Goal: Information Seeking & Learning: Understand process/instructions

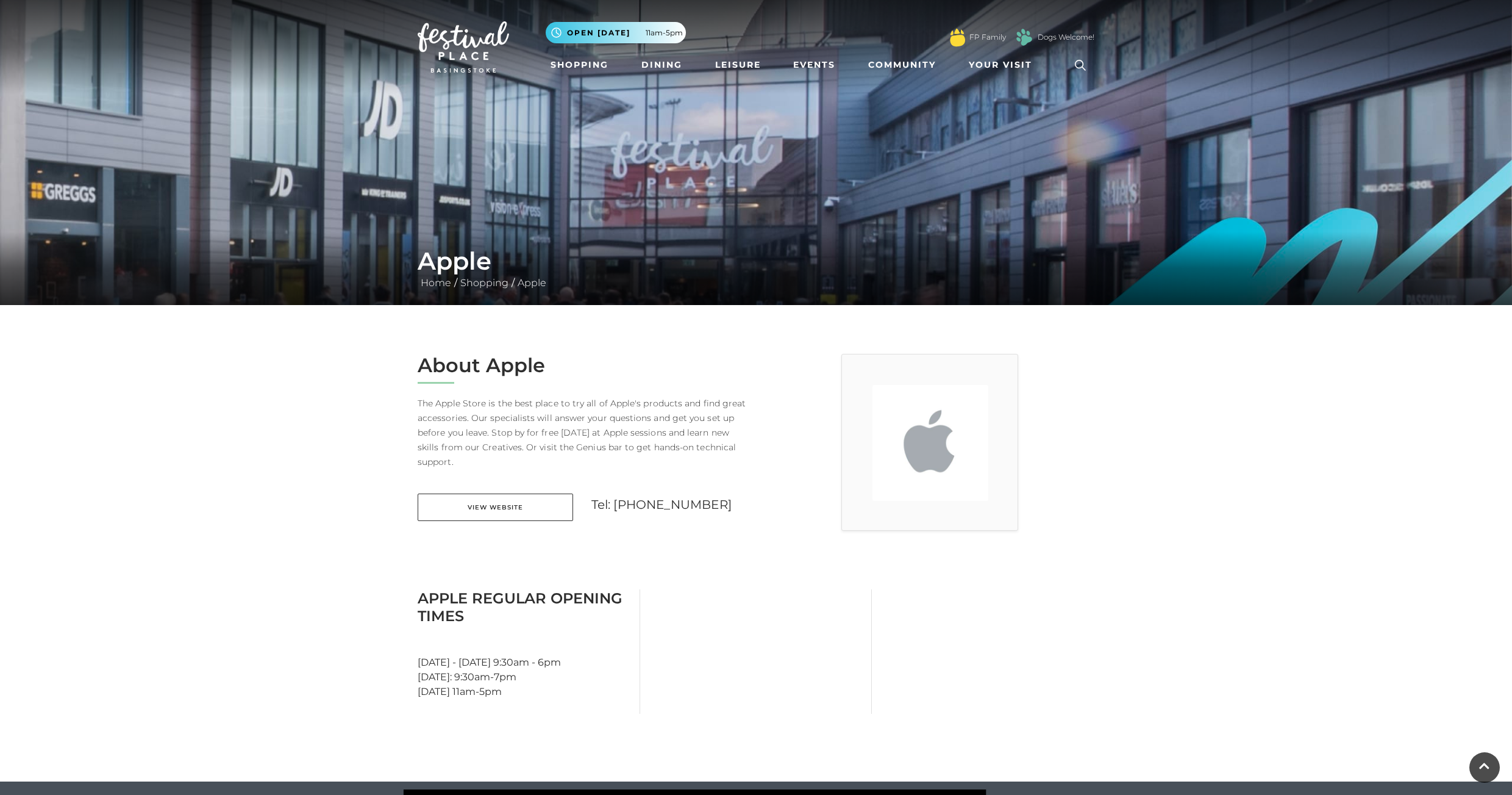
scroll to position [538, 0]
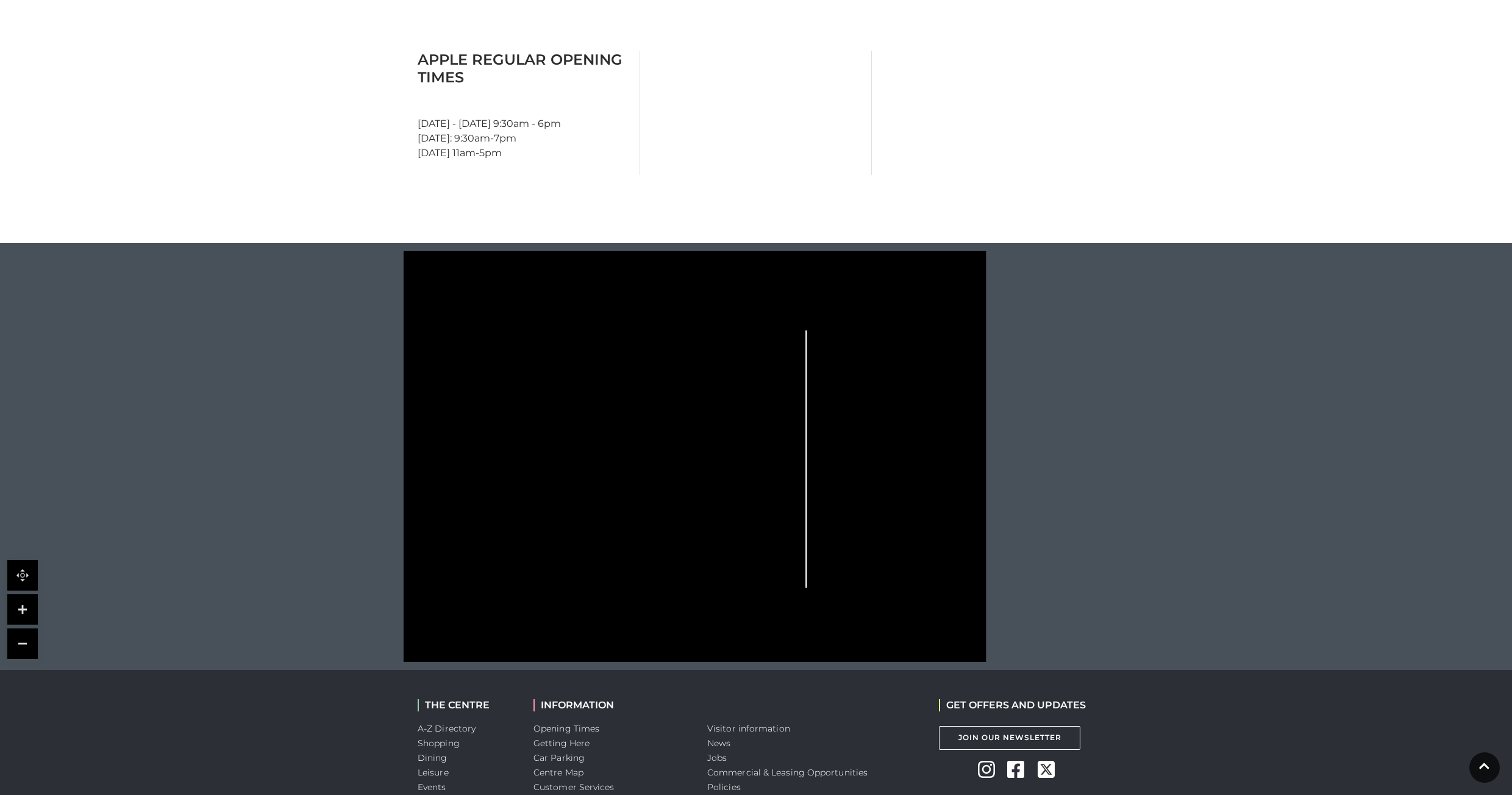
click at [641, 434] on tspan "Skechers" at bounding box center [641, 434] width 0 height 0
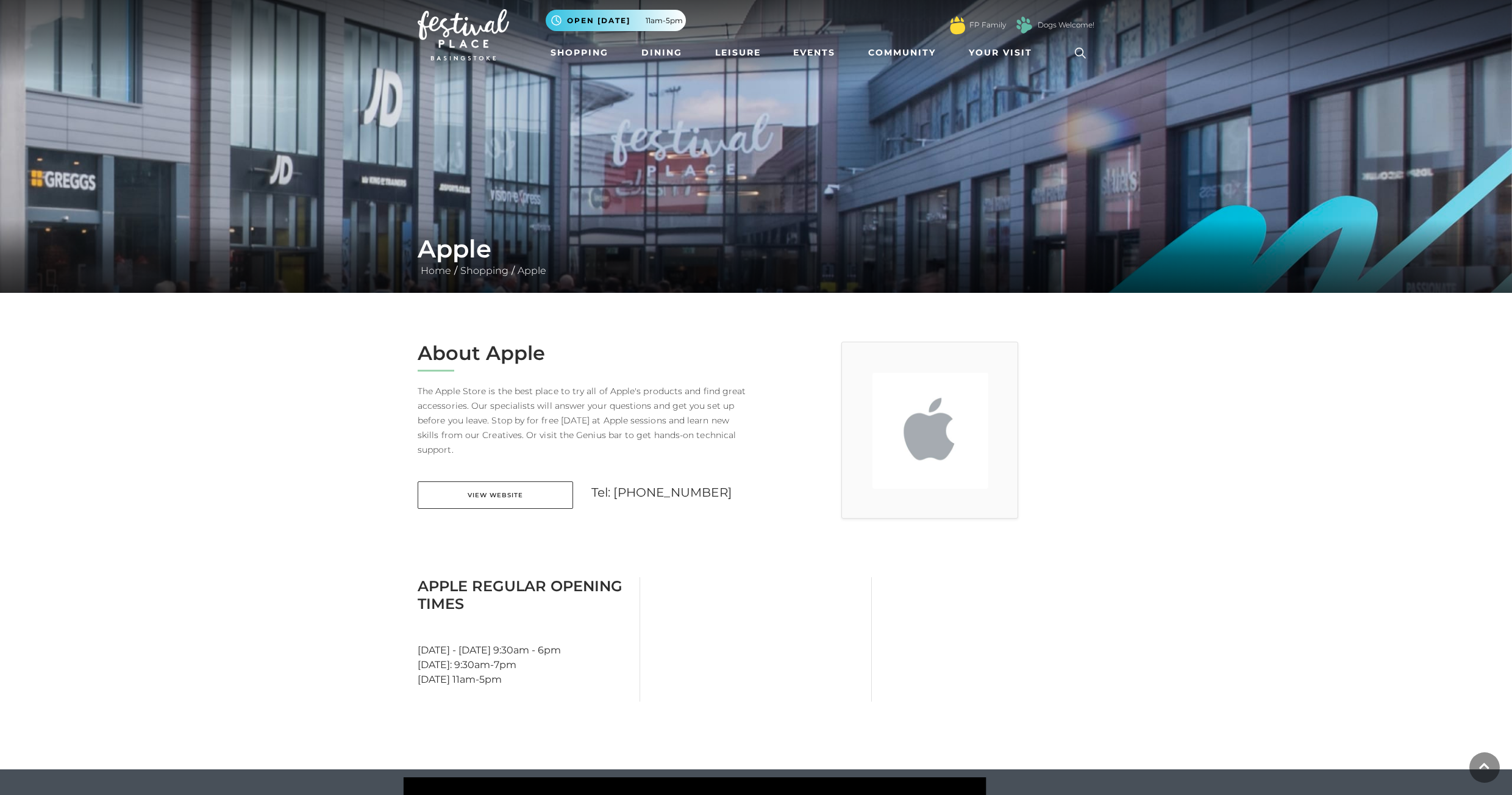
scroll to position [0, 0]
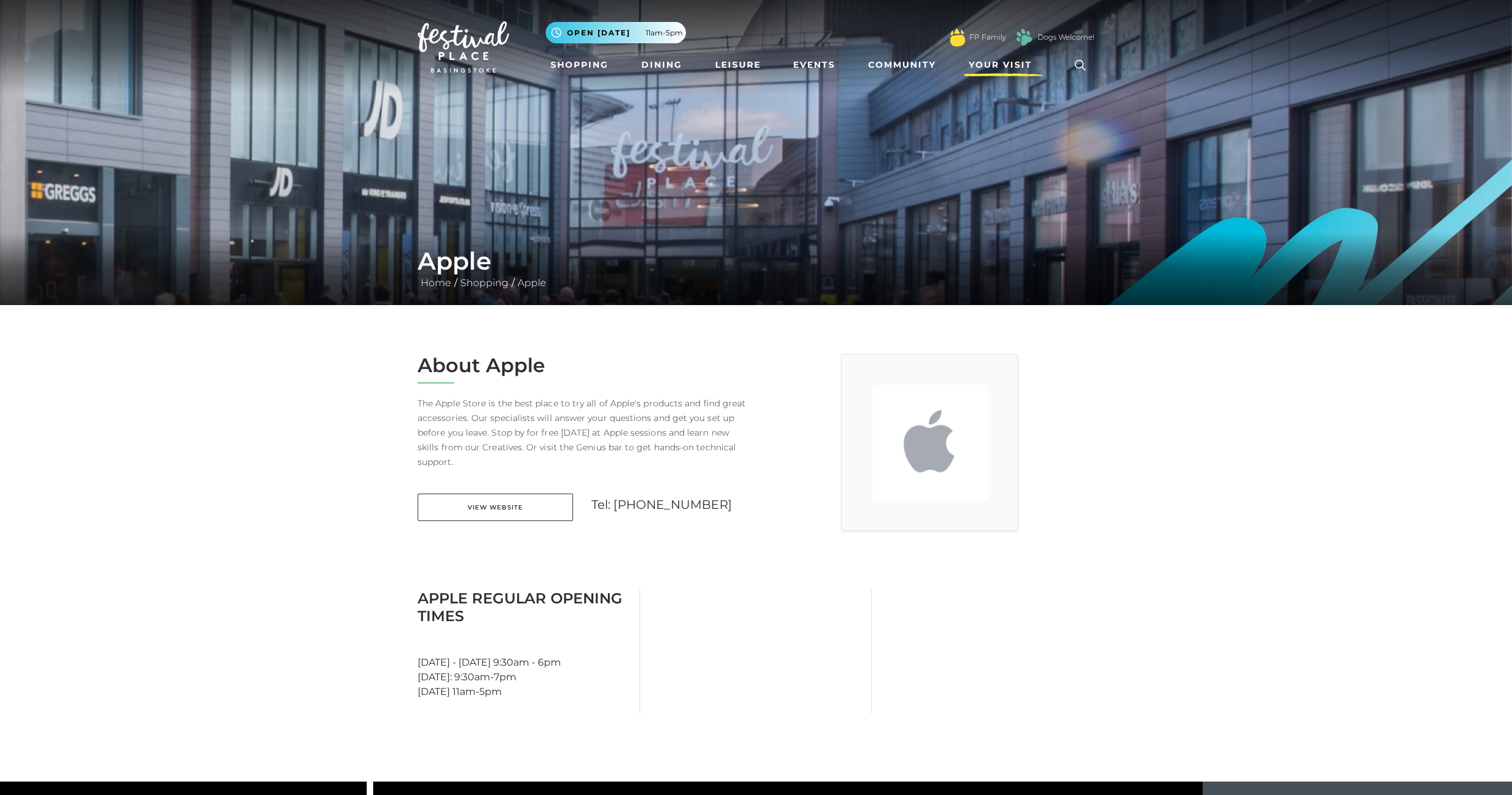
click at [1001, 61] on span "Your Visit" at bounding box center [1000, 64] width 63 height 13
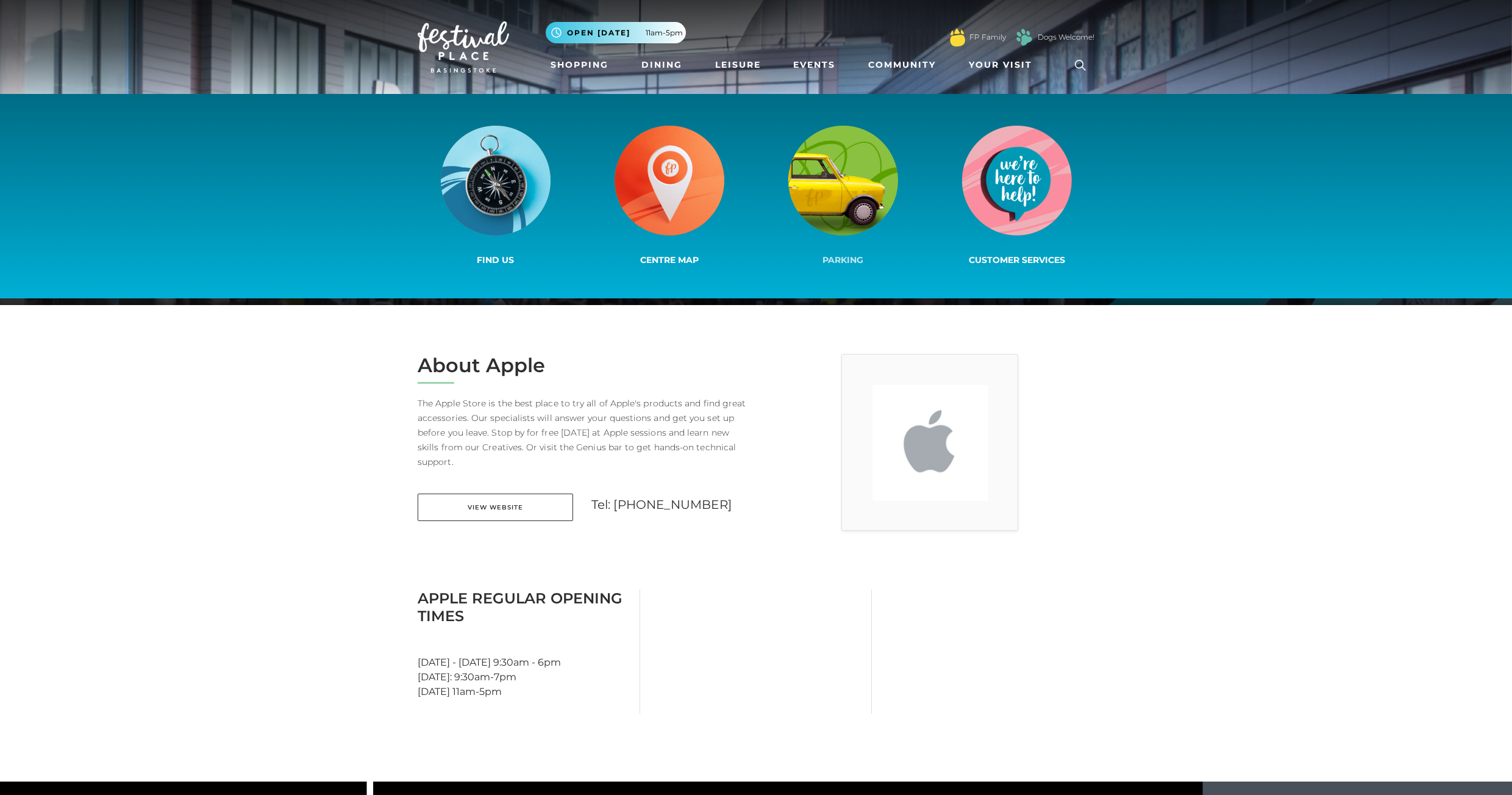
click at [862, 192] on img at bounding box center [843, 180] width 110 height 110
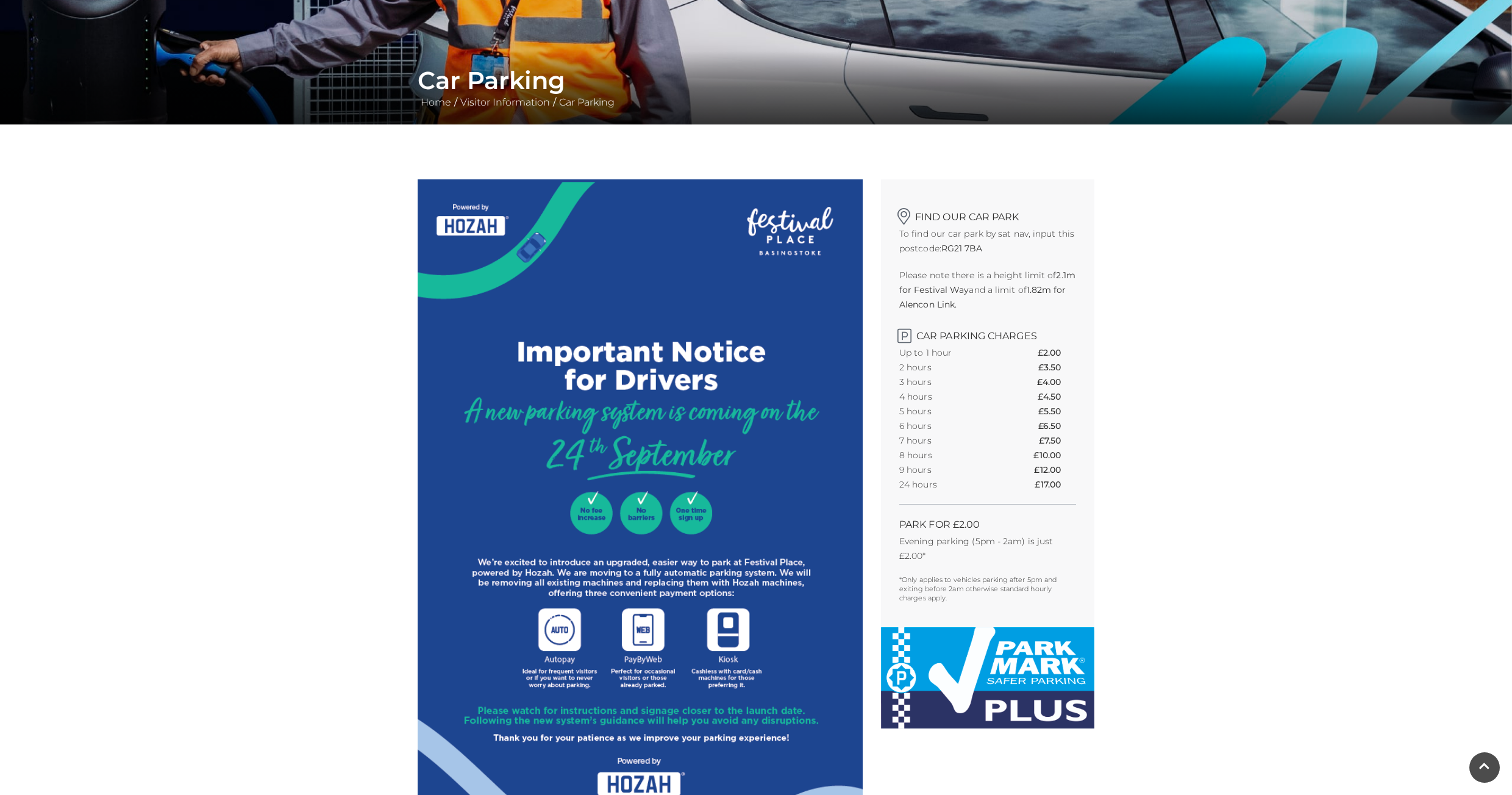
scroll to position [182, 0]
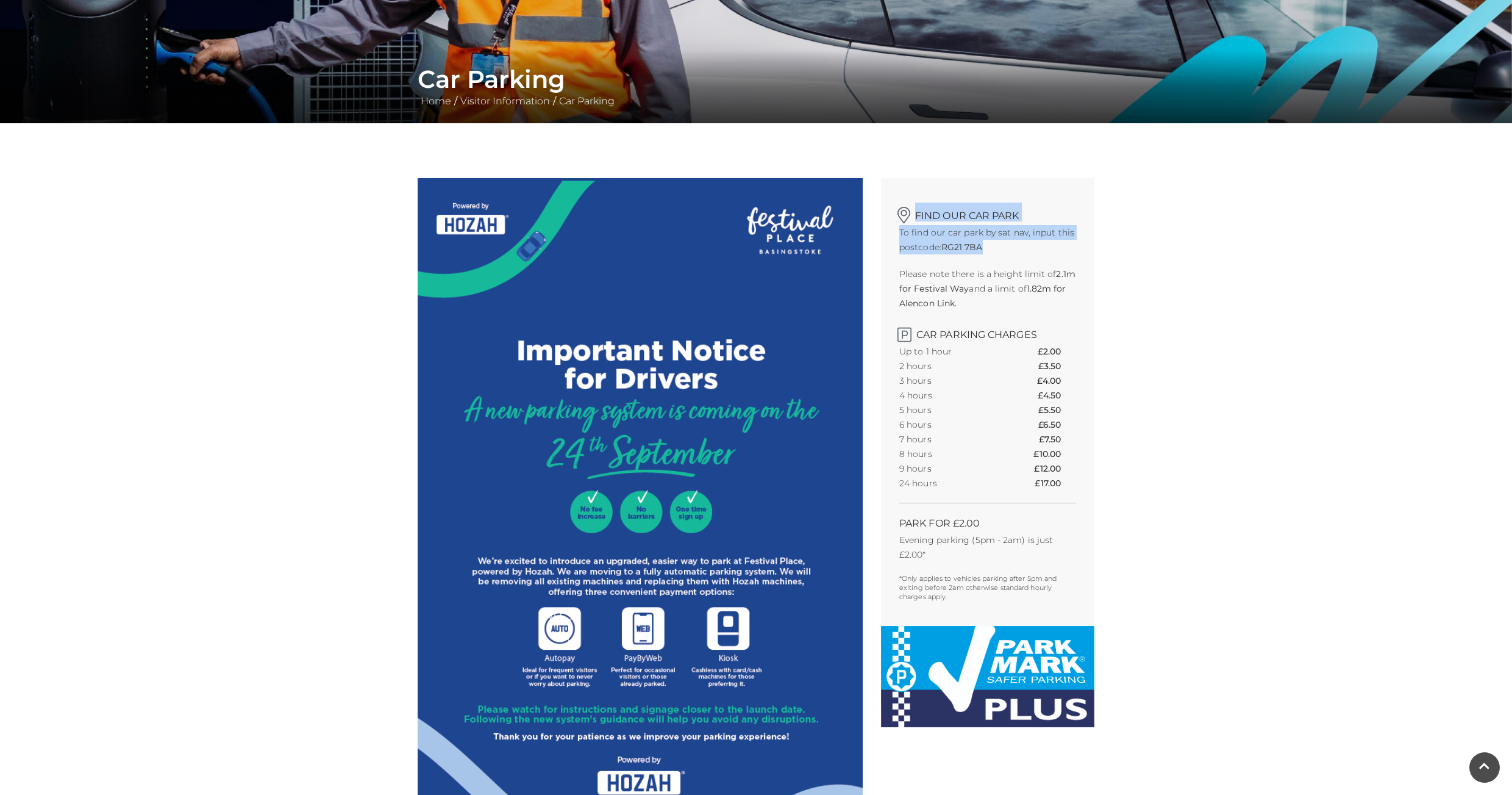
drag, startPoint x: 917, startPoint y: 216, endPoint x: 998, endPoint y: 253, distance: 89.1
click at [998, 253] on div "Find our car park To find our car park by sat nav, input this postcode: RG21 7B…" at bounding box center [988, 402] width 213 height 448
copy div "Find our car park To find our car park by sat nav, input this postcode: RG21 7BA"
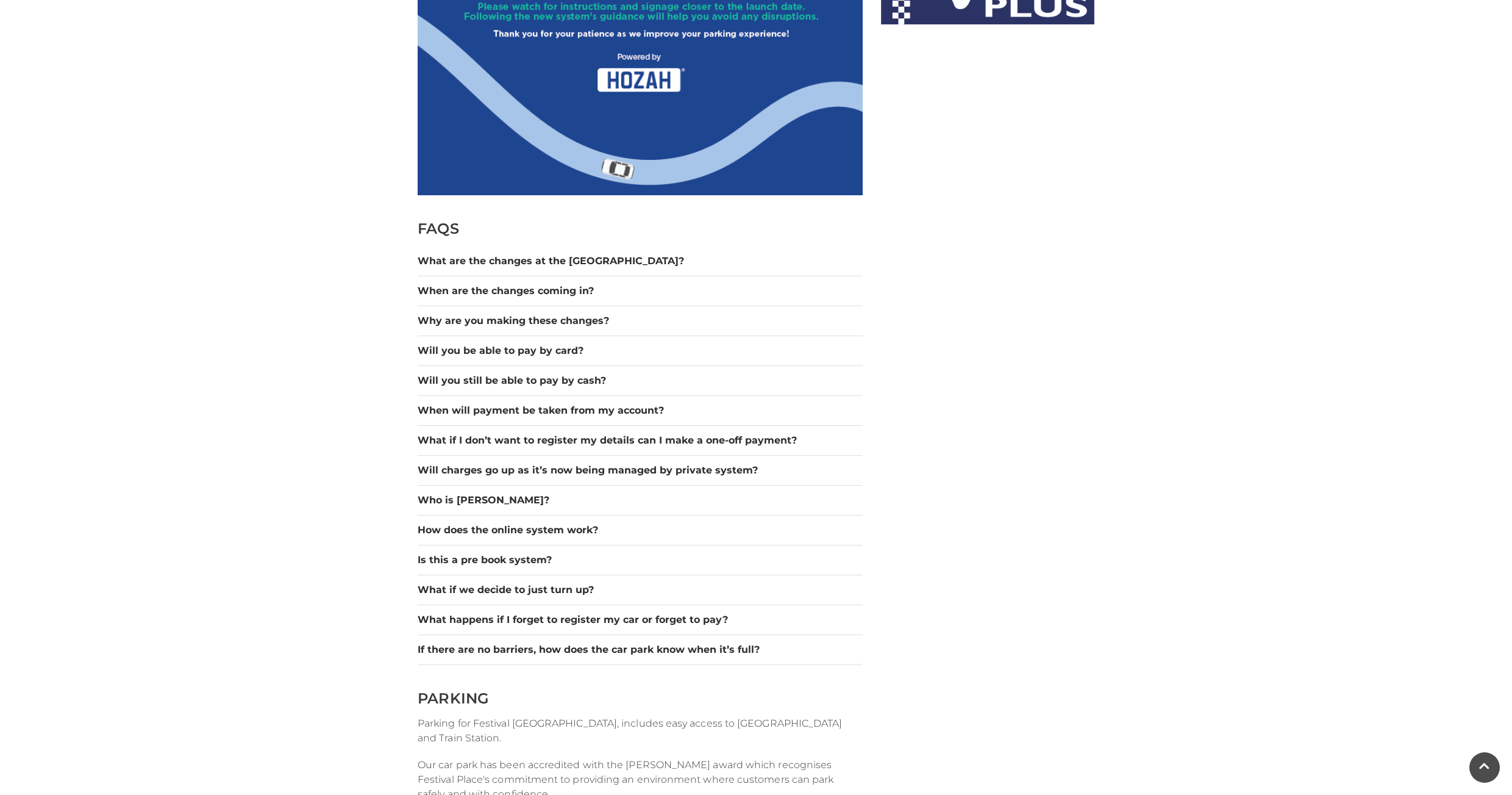
scroll to position [885, 0]
click at [481, 587] on button "What if we decide to just turn up?" at bounding box center [639, 588] width 445 height 15
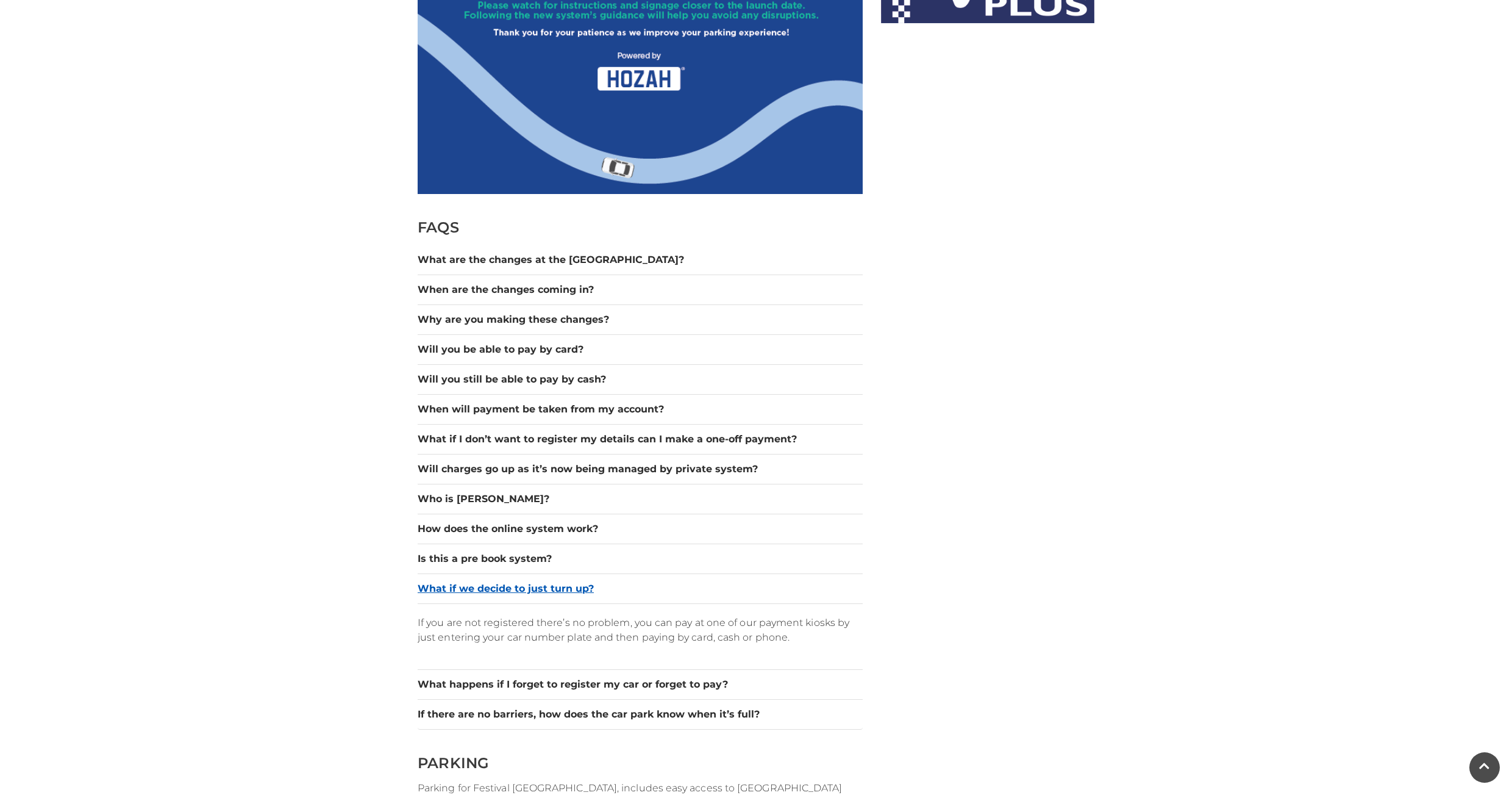
click at [481, 587] on button "What if we decide to just turn up?" at bounding box center [639, 588] width 445 height 15
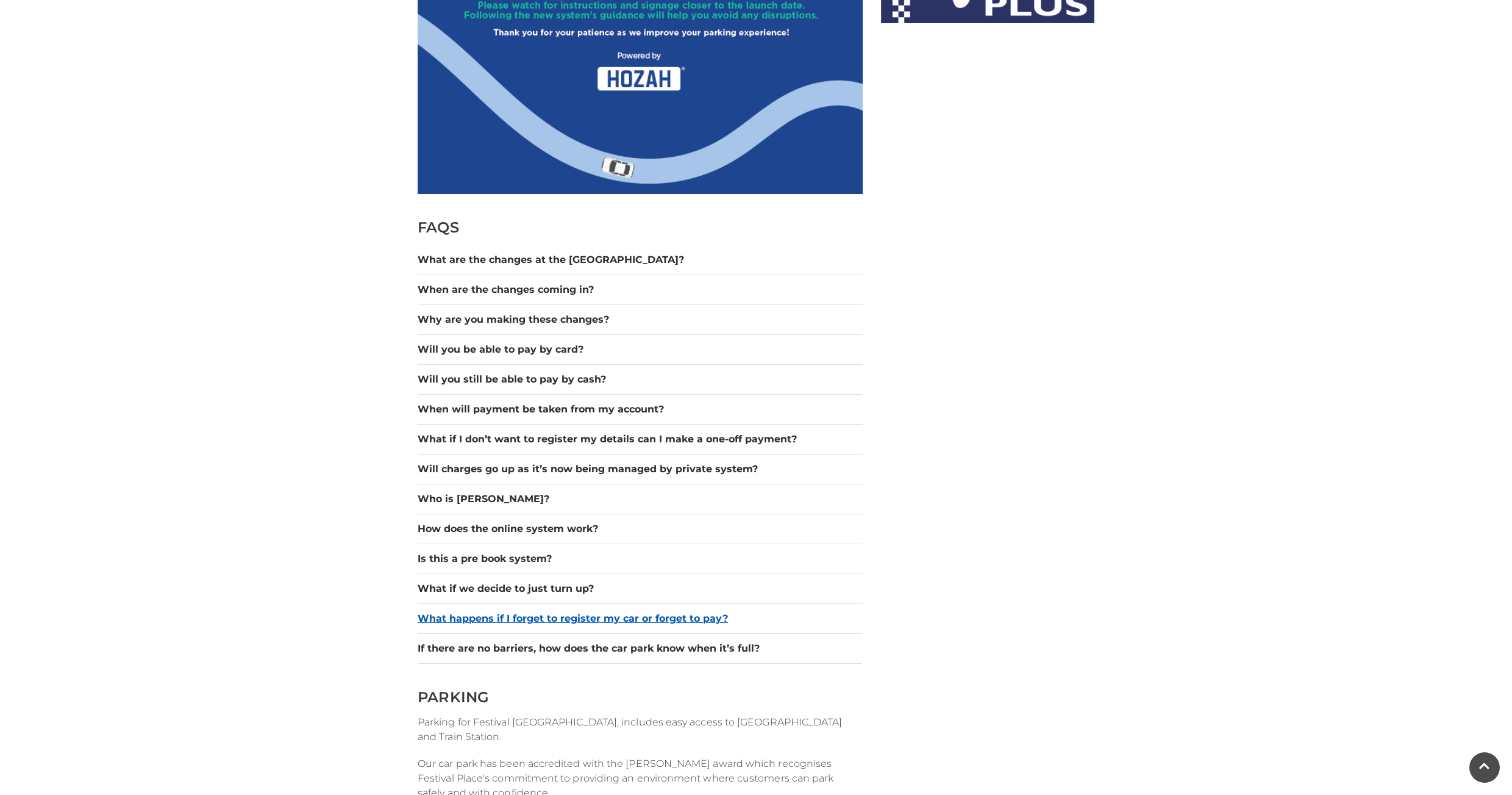
click at [507, 614] on button "What happens if I forget to register my car or forget to pay?" at bounding box center [639, 618] width 445 height 15
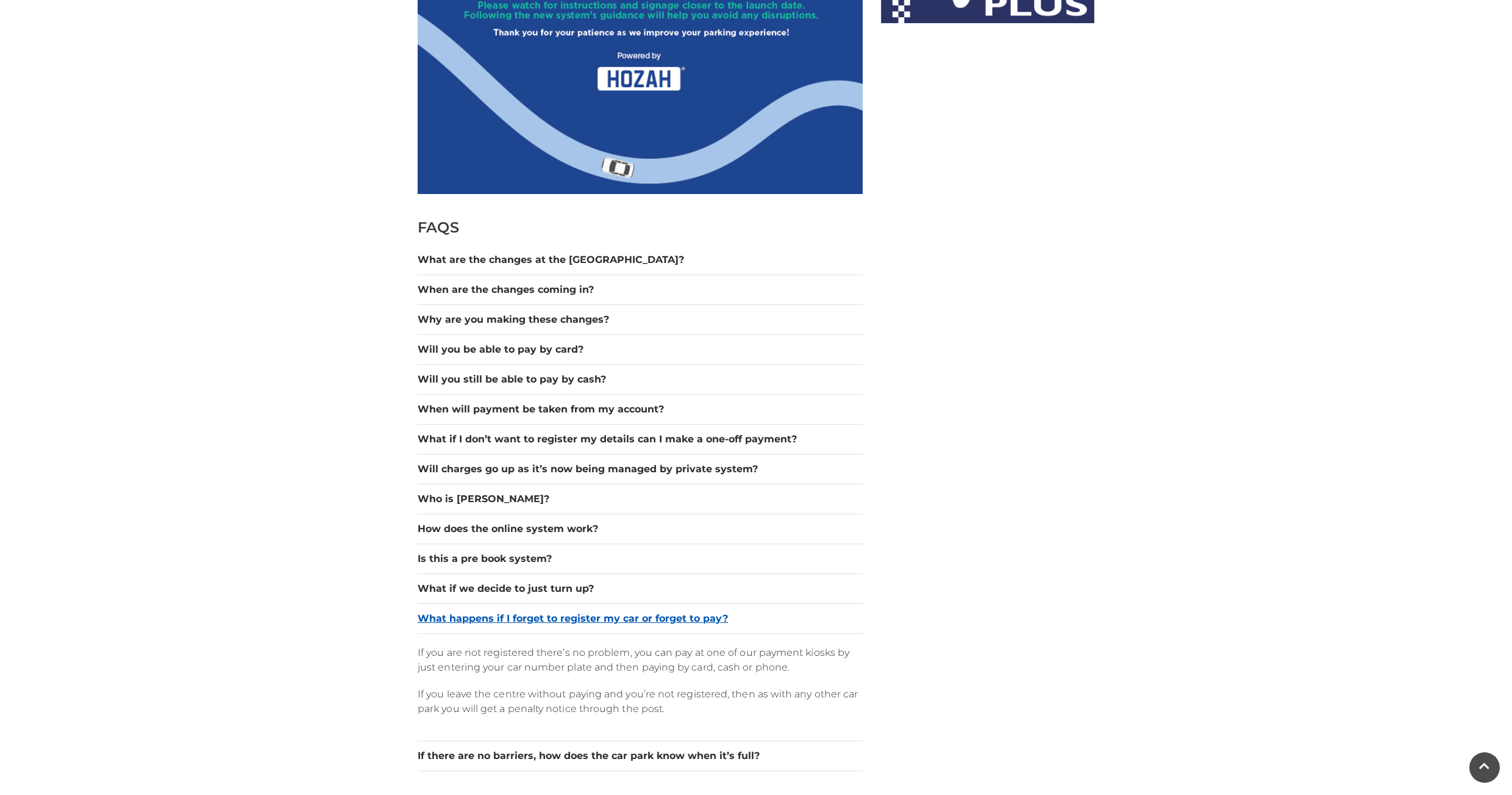
click at [507, 614] on button "What happens if I forget to register my car or forget to pay?" at bounding box center [639, 618] width 445 height 15
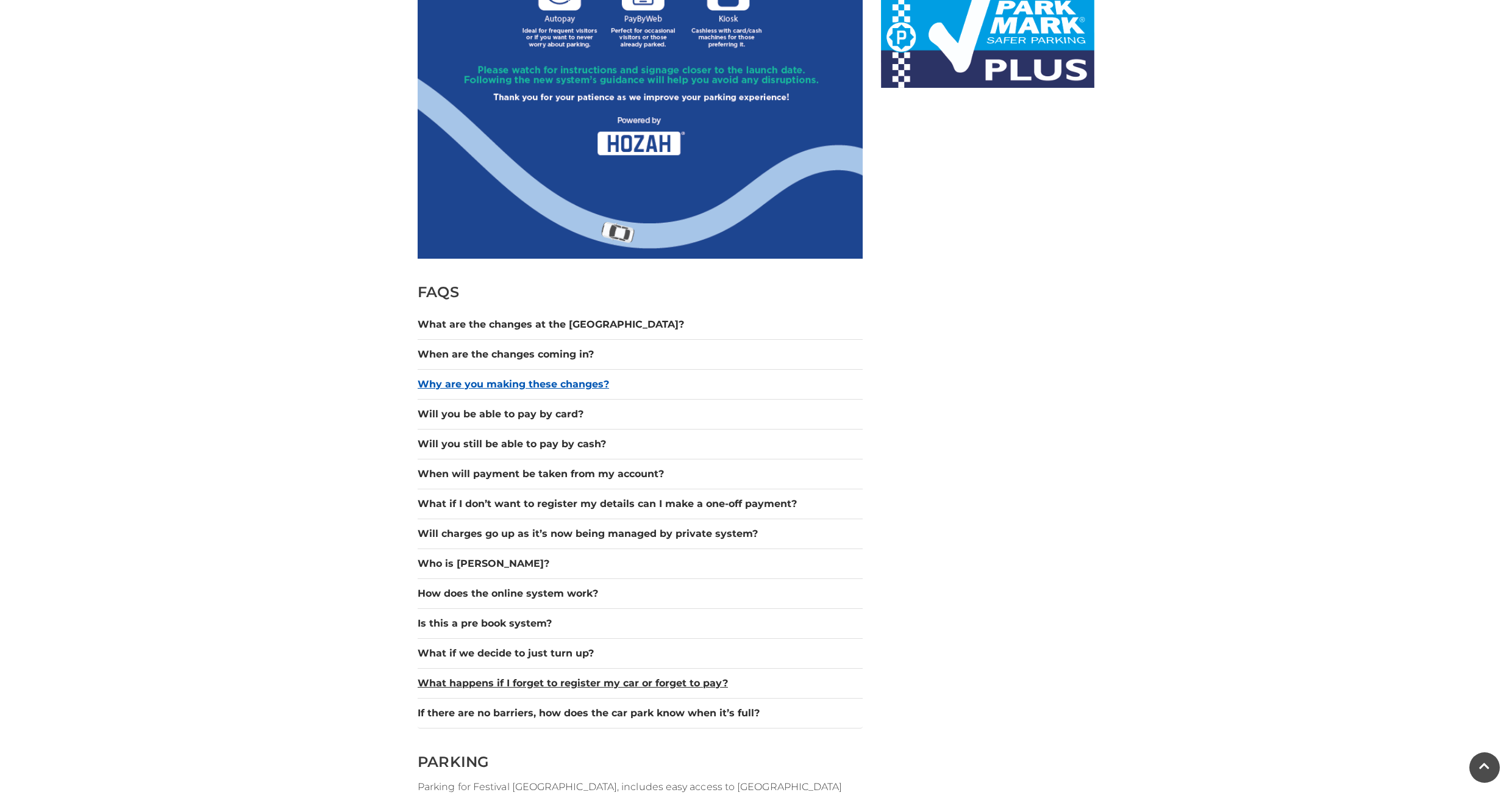
scroll to position [817, 0]
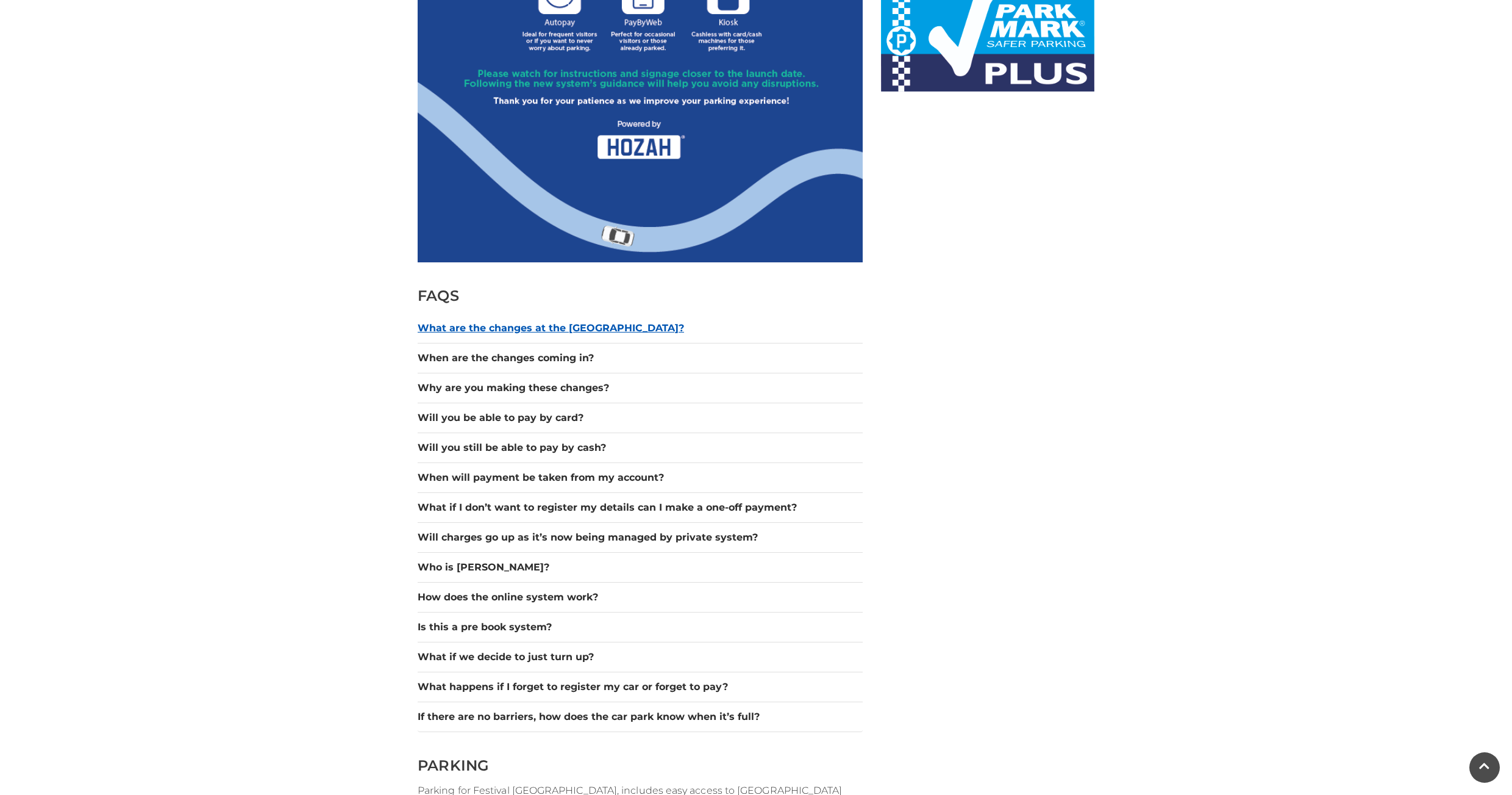
click at [515, 329] on button "What are the changes at the [GEOGRAPHIC_DATA]?" at bounding box center [639, 328] width 445 height 15
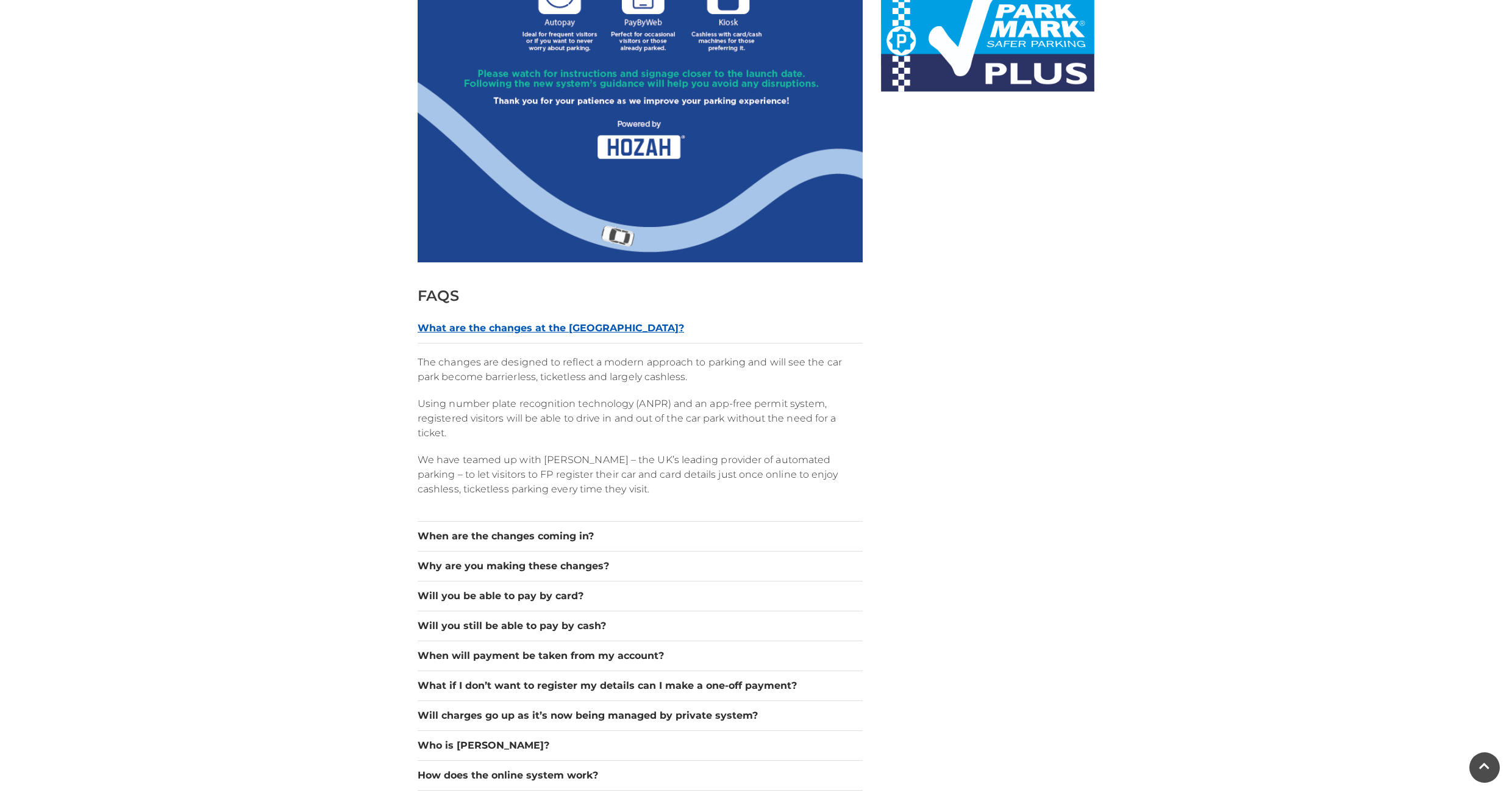
click at [515, 329] on button "What are the changes at the [GEOGRAPHIC_DATA]?" at bounding box center [639, 328] width 445 height 15
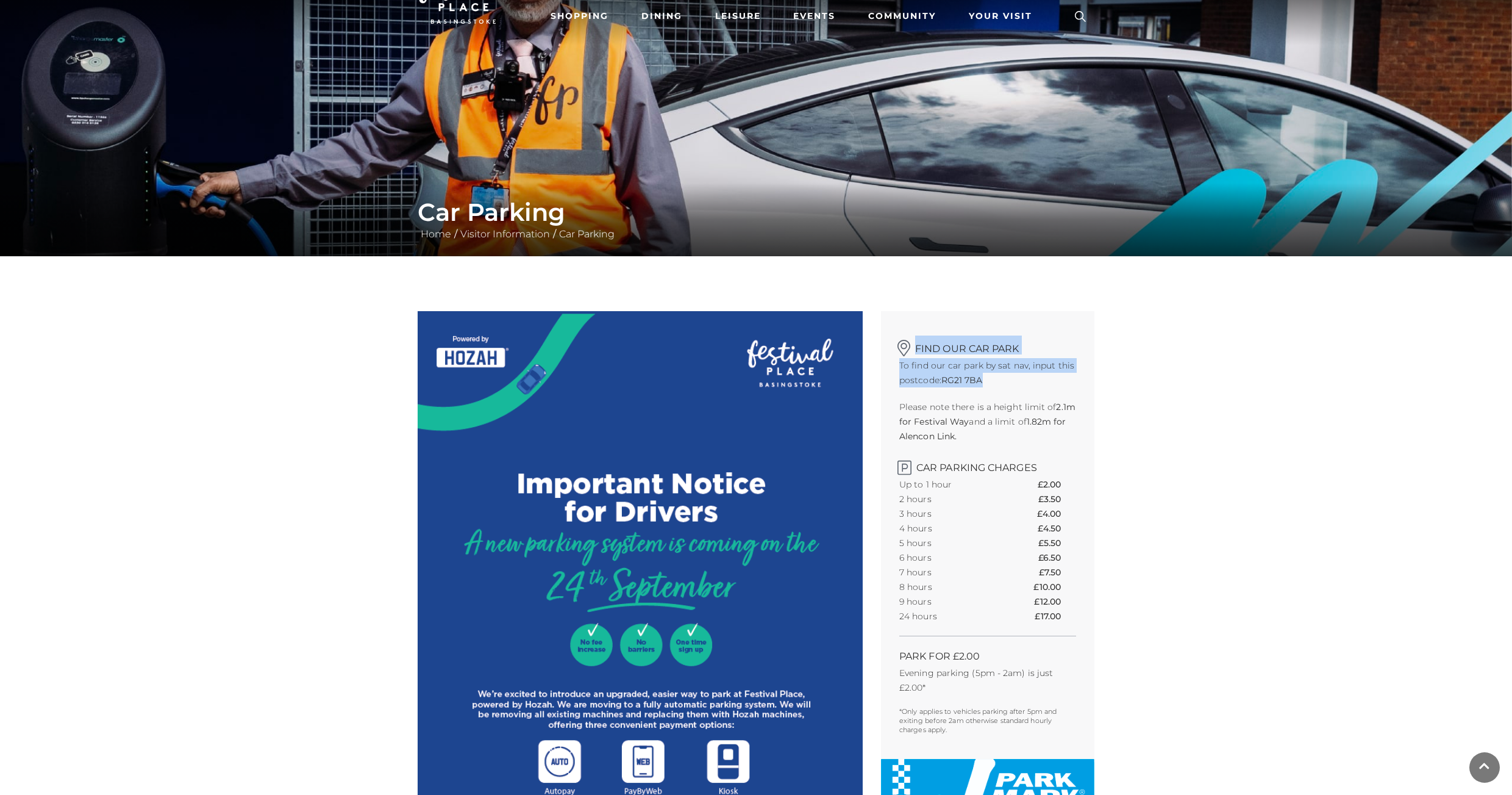
scroll to position [0, 0]
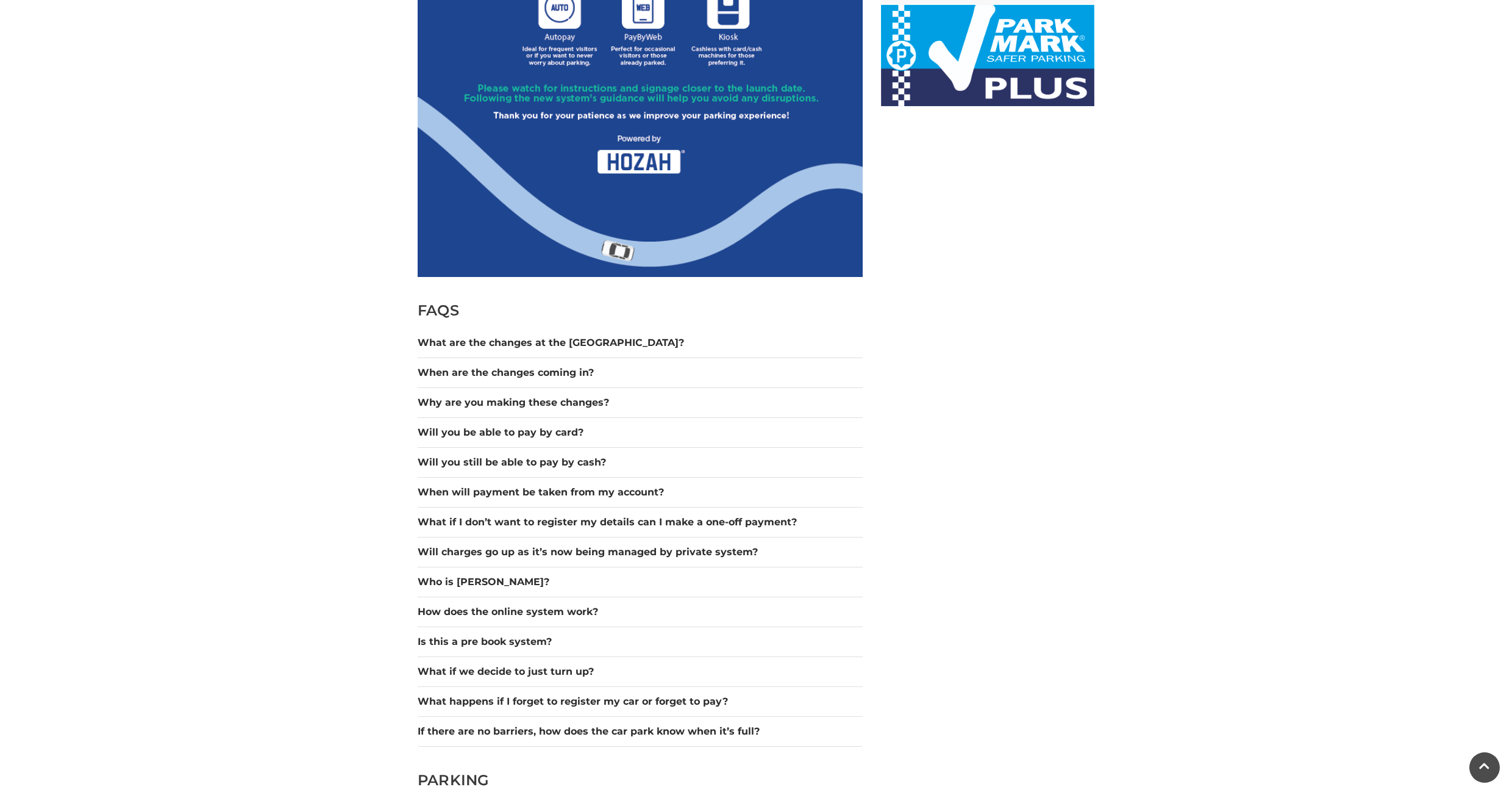
scroll to position [807, 0]
